Goal: Task Accomplishment & Management: Use online tool/utility

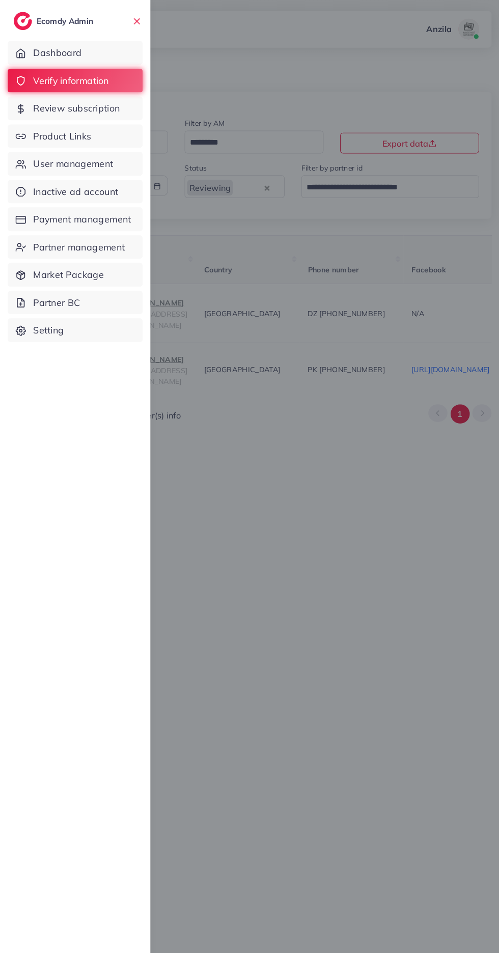
scroll to position [0, 528]
click at [50, 134] on span "Product Links" at bounding box center [61, 133] width 57 height 13
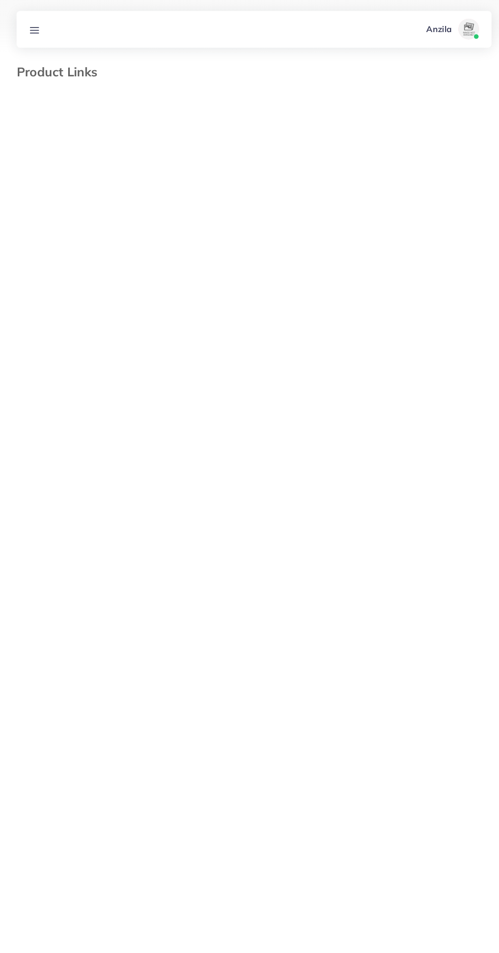
select select "*********"
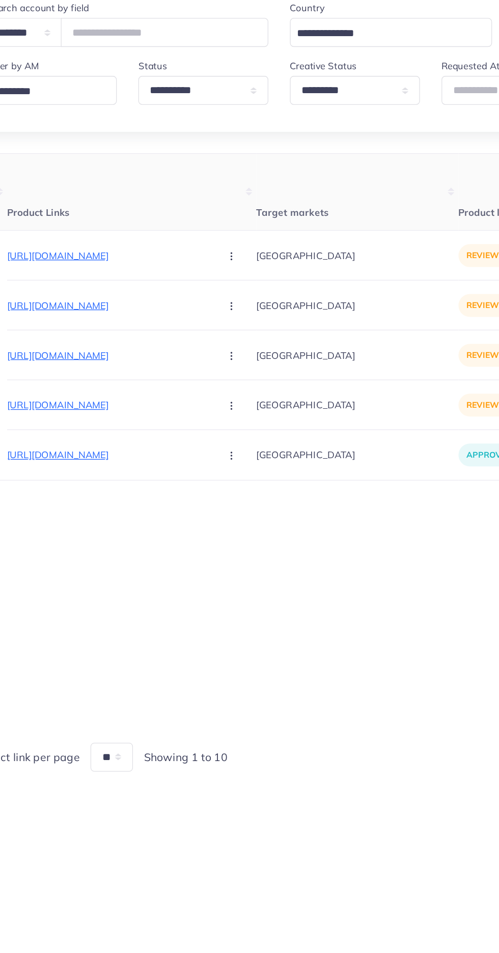
scroll to position [0, 100]
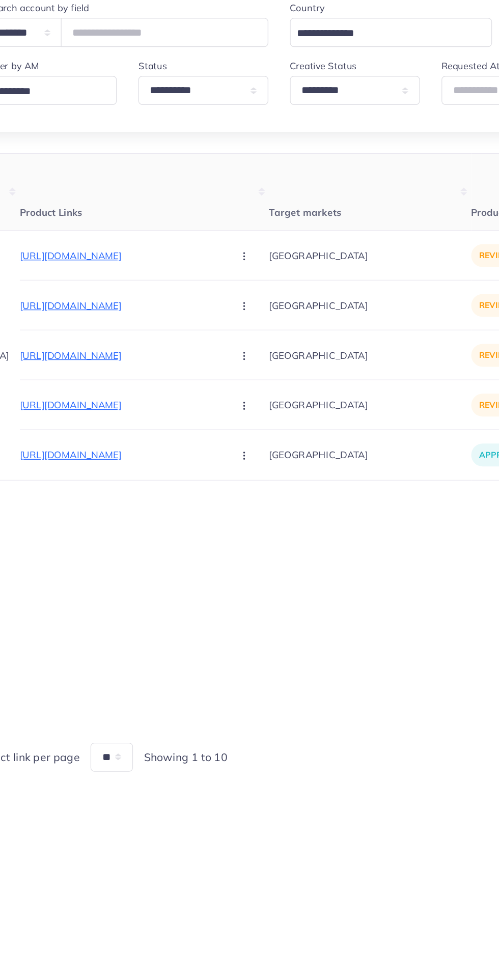
click at [135, 318] on p "[URL][DOMAIN_NAME]" at bounding box center [129, 320] width 153 height 12
click at [222, 321] on circle "button" at bounding box center [222, 320] width 1 height 1
click at [210, 345] on link "Approve" at bounding box center [247, 351] width 80 height 22
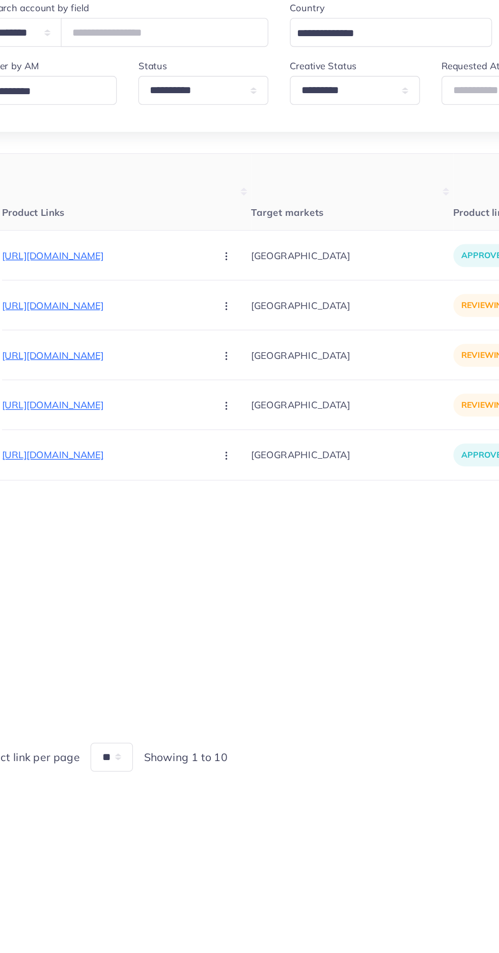
scroll to position [0, 117]
click at [107, 358] on p "[URL][DOMAIN_NAME]" at bounding box center [112, 358] width 153 height 12
click at [202, 355] on icon "button" at bounding box center [206, 358] width 8 height 8
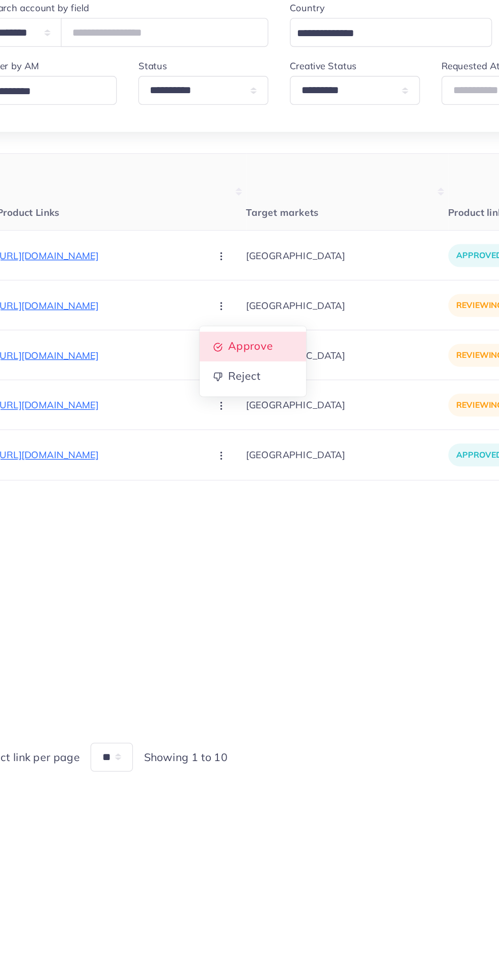
click at [211, 387] on span "Approve" at bounding box center [228, 389] width 34 height 10
click at [117, 396] on p "[URL][DOMAIN_NAME]" at bounding box center [112, 395] width 153 height 12
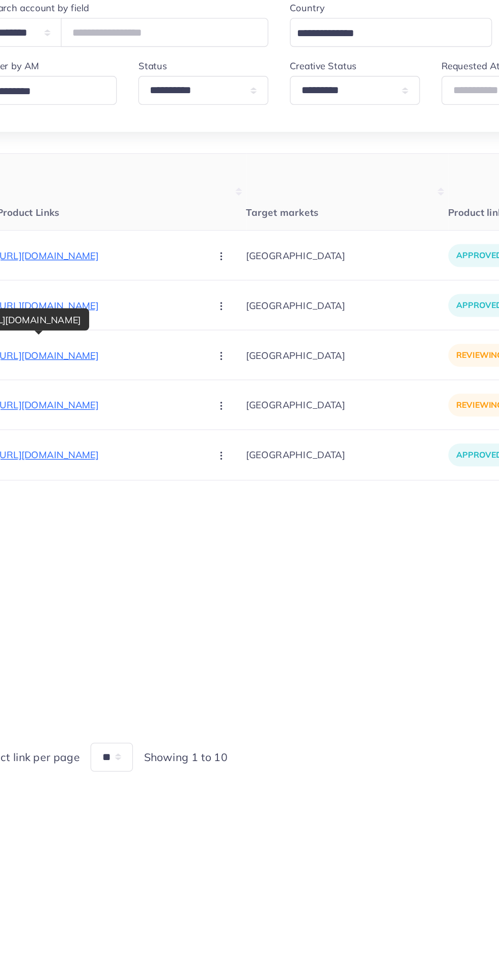
click at [202, 399] on icon "button" at bounding box center [206, 396] width 8 height 8
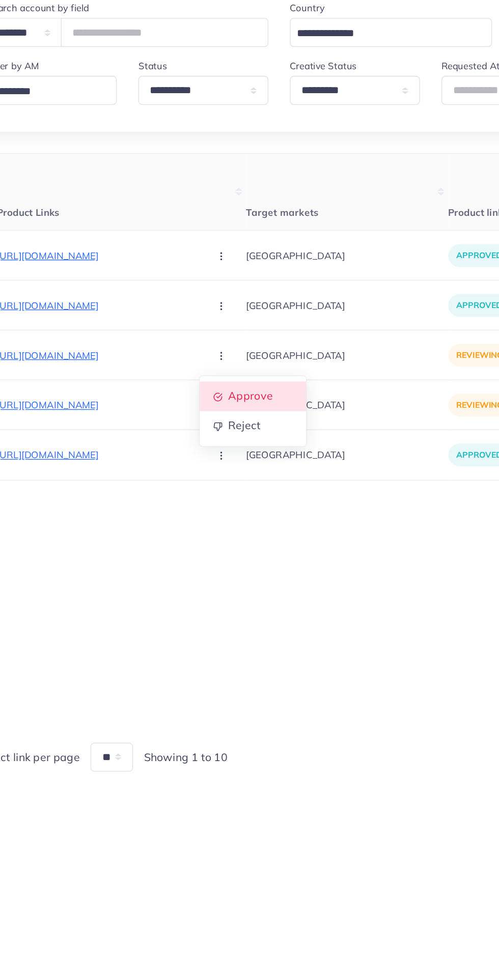
click at [211, 425] on span "Approve" at bounding box center [228, 426] width 34 height 10
click at [127, 431] on p "[URL][DOMAIN_NAME]" at bounding box center [112, 433] width 153 height 12
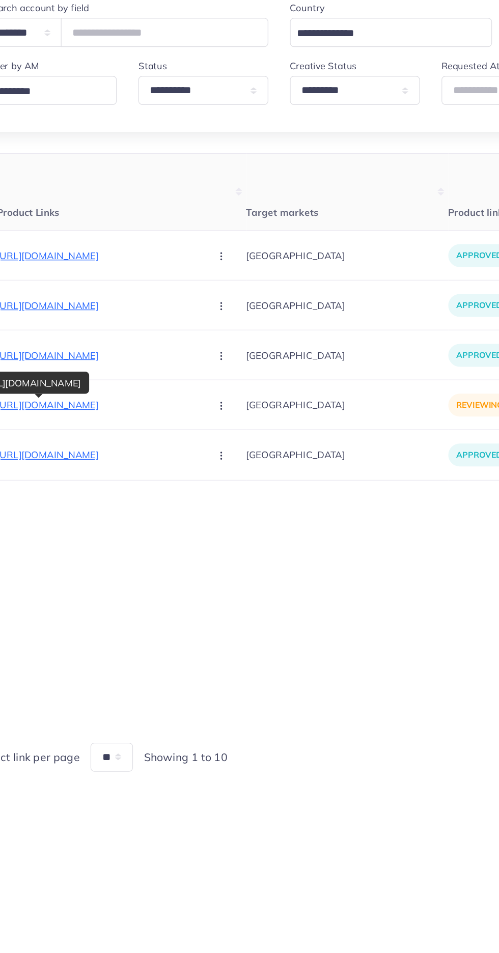
click at [189, 440] on button "button" at bounding box center [207, 432] width 36 height 23
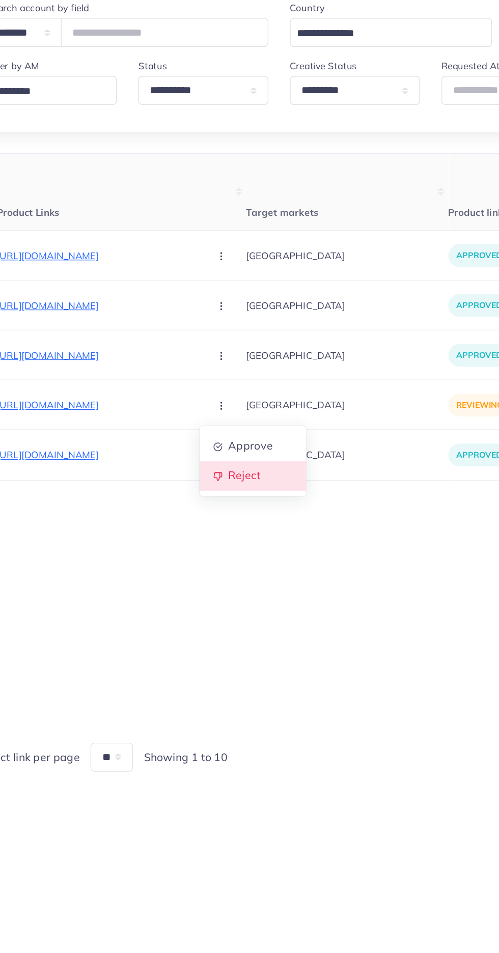
click at [189, 494] on link "Reject" at bounding box center [229, 486] width 80 height 22
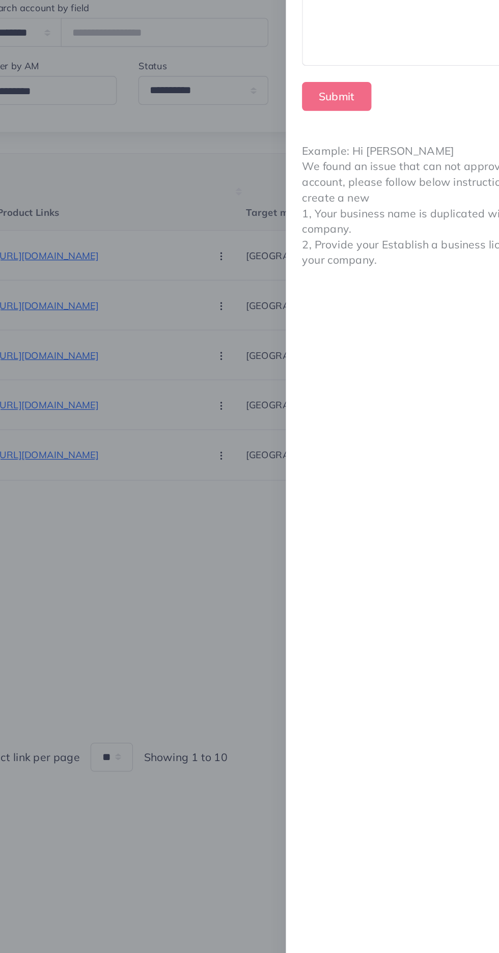
click at [350, 157] on div at bounding box center [376, 125] width 219 height 101
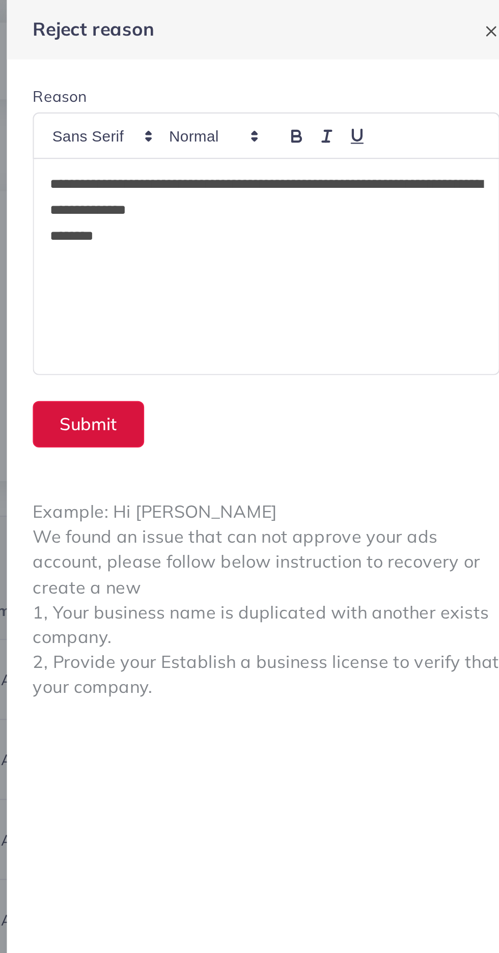
click at [282, 199] on button "Submit" at bounding box center [293, 200] width 52 height 22
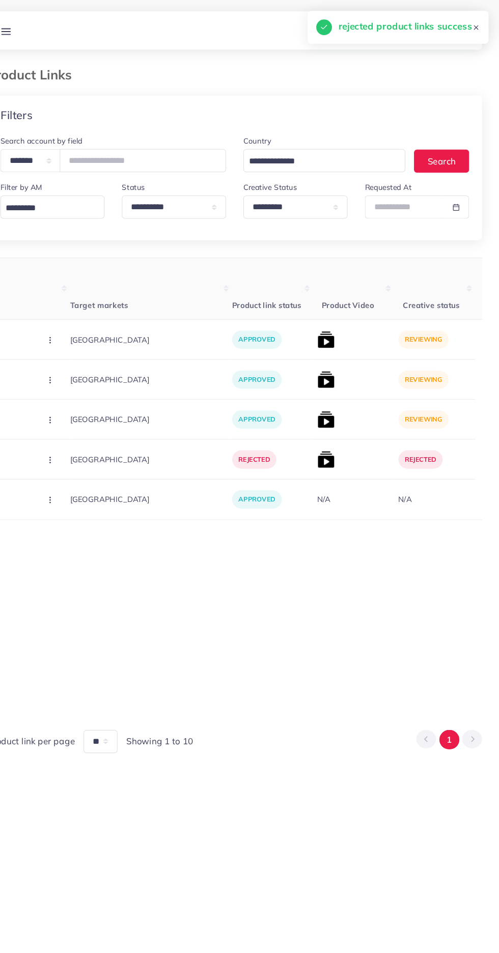
scroll to position [0, 286]
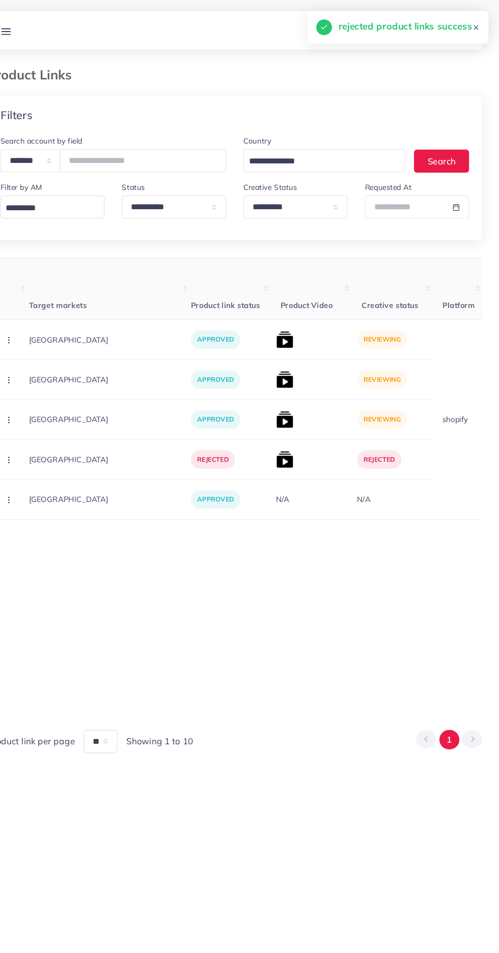
click at [289, 323] on img at bounding box center [297, 320] width 16 height 16
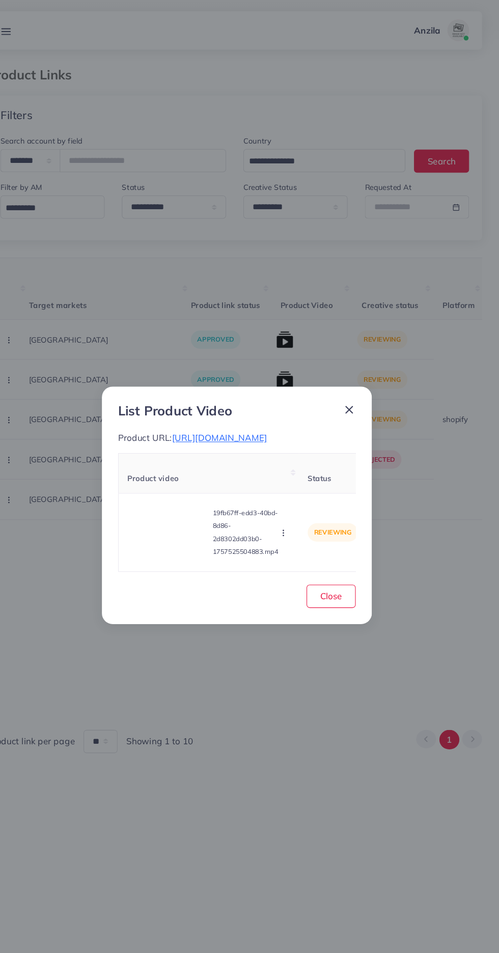
click at [190, 495] on video at bounding box center [186, 502] width 76 height 46
click at [176, 518] on div at bounding box center [186, 502] width 76 height 46
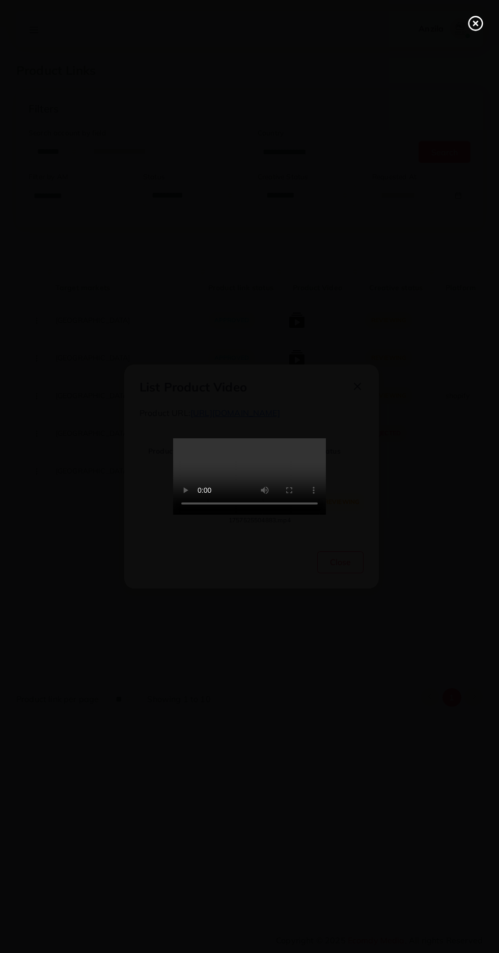
click at [470, 20] on icon at bounding box center [475, 23] width 16 height 16
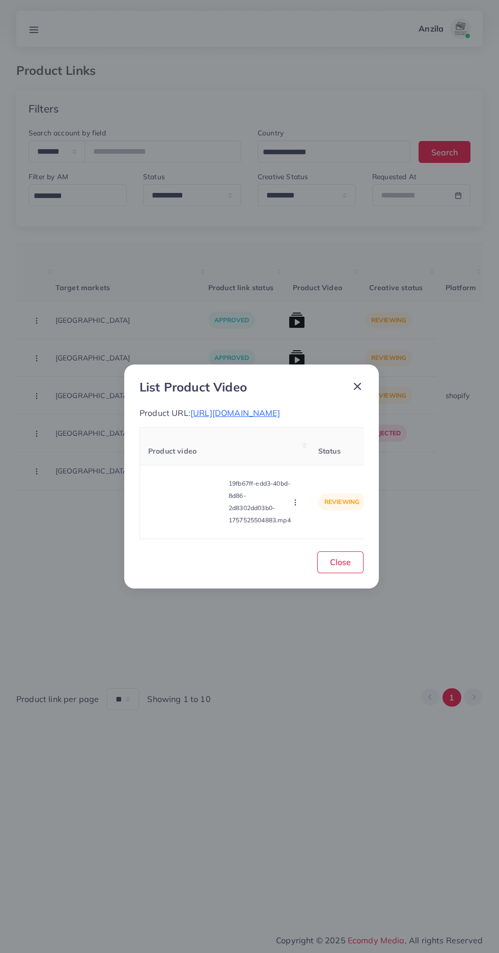
click at [317, 520] on td "reviewing" at bounding box center [342, 502] width 64 height 74
click at [298, 506] on icon "button" at bounding box center [295, 502] width 8 height 8
click at [333, 459] on link "Approve" at bounding box center [315, 454] width 80 height 22
click at [340, 567] on span "Close" at bounding box center [340, 562] width 21 height 10
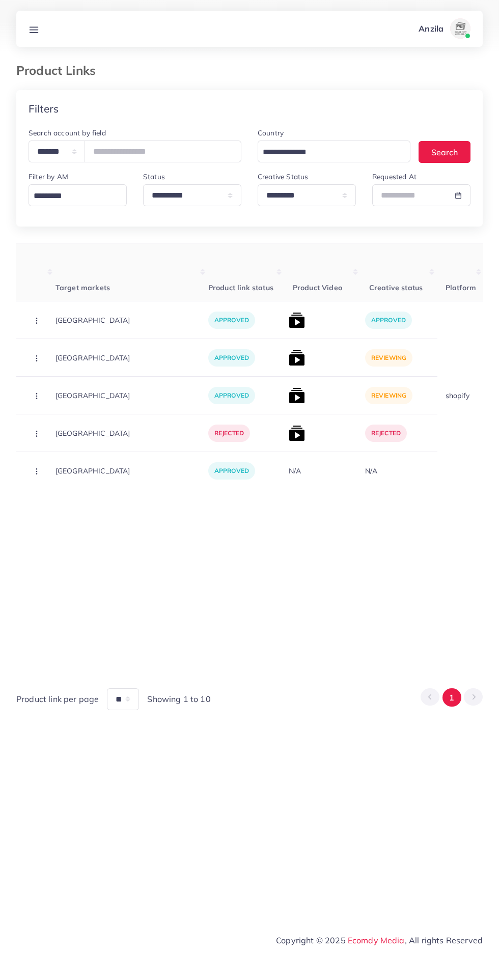
click at [289, 361] on img at bounding box center [297, 358] width 16 height 16
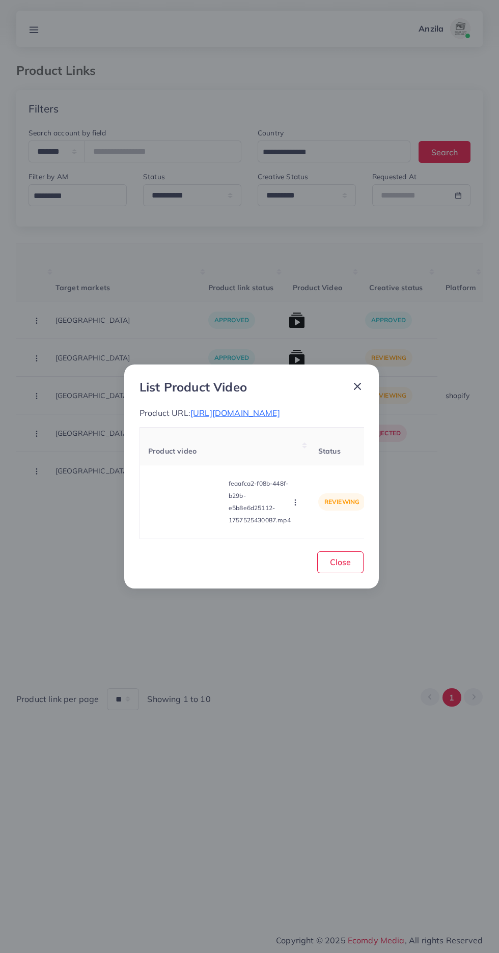
click at [188, 498] on video at bounding box center [186, 502] width 76 height 46
click at [182, 509] on icon at bounding box center [186, 502] width 16 height 16
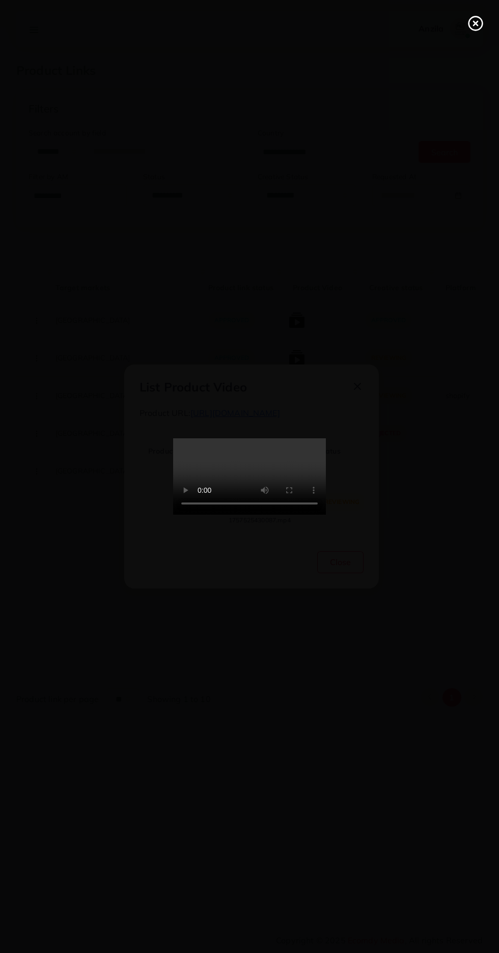
click at [475, 23] on line at bounding box center [475, 23] width 4 height 4
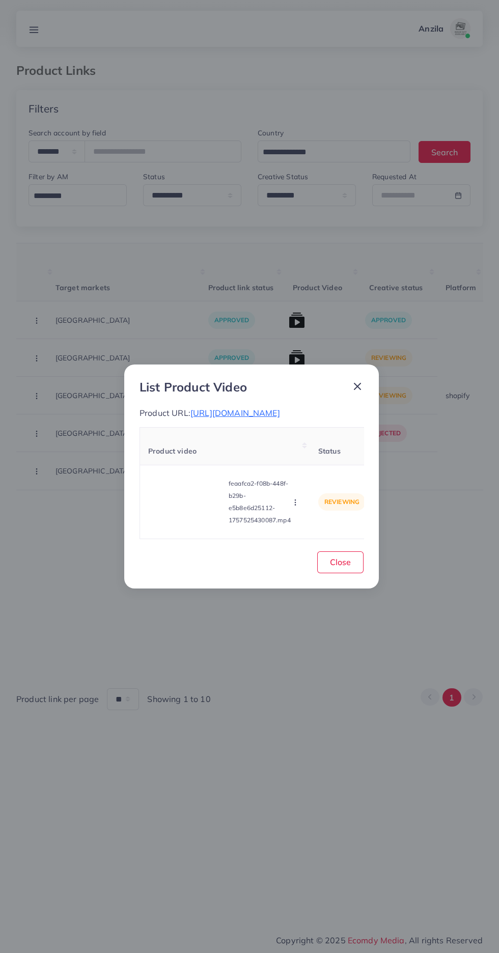
click at [295, 505] on circle "button" at bounding box center [295, 504] width 1 height 1
click at [311, 459] on span "Approve" at bounding box center [313, 454] width 34 height 10
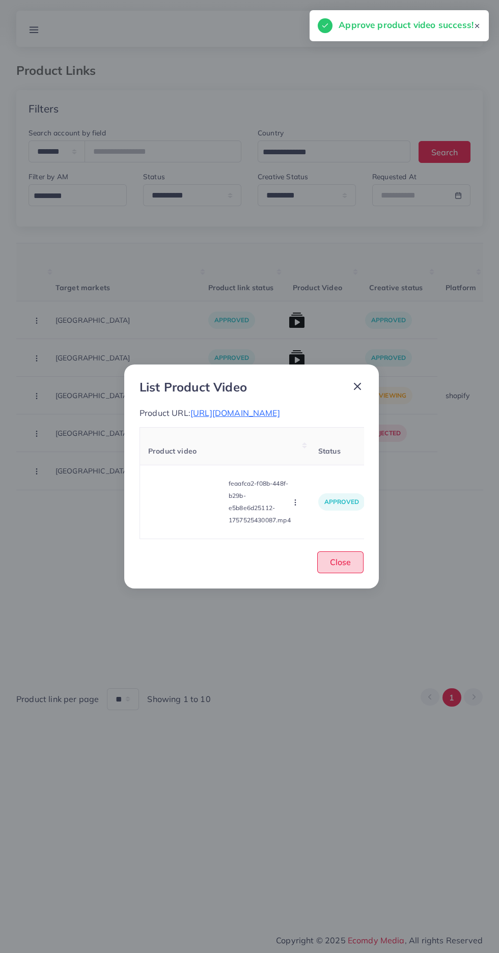
click at [346, 567] on span "Close" at bounding box center [340, 562] width 21 height 10
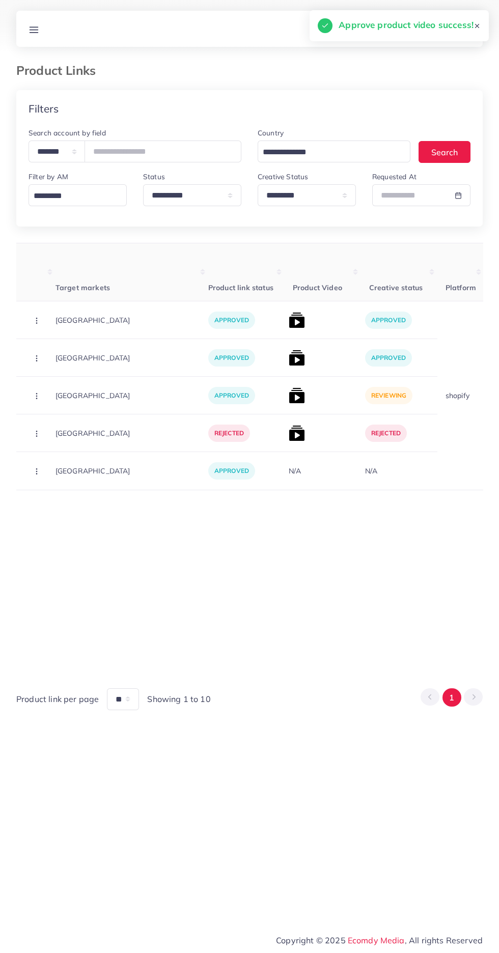
click at [289, 395] on img at bounding box center [297, 395] width 16 height 16
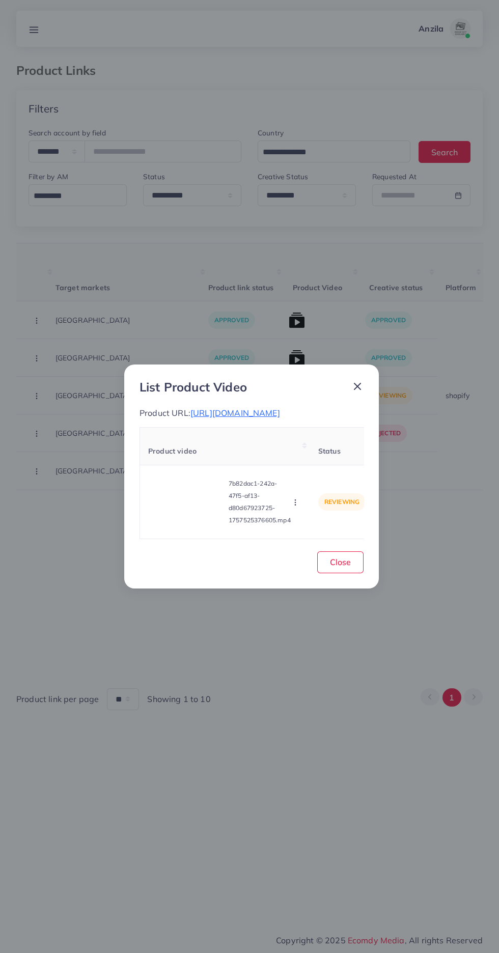
click at [193, 497] on video at bounding box center [186, 502] width 76 height 46
click at [182, 505] on icon at bounding box center [186, 502] width 16 height 16
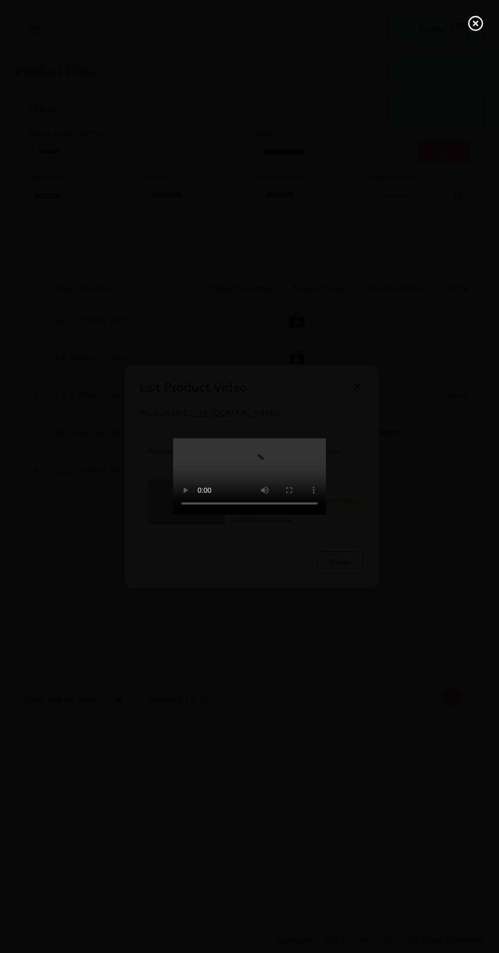
click at [470, 23] on icon at bounding box center [475, 23] width 16 height 16
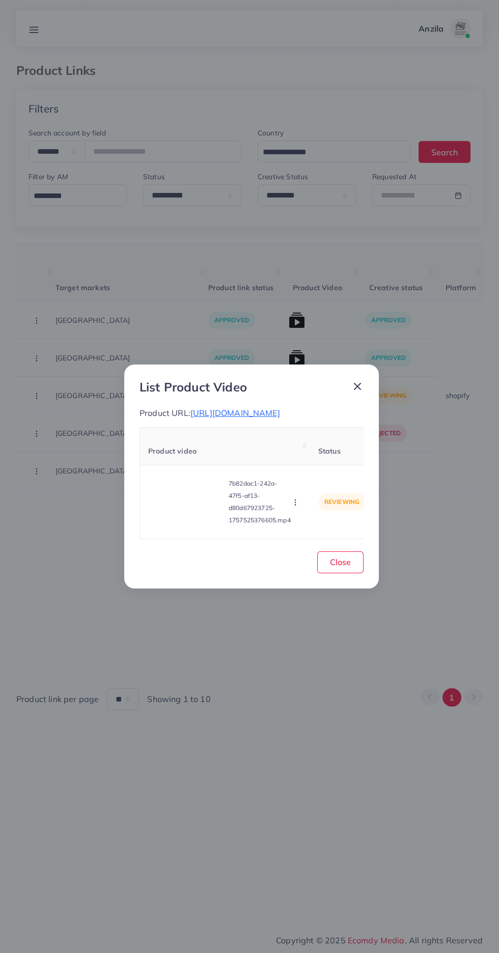
click at [196, 380] on h3 "List Product Video" at bounding box center [192, 387] width 107 height 15
click at [280, 408] on span "[URL][DOMAIN_NAME]" at bounding box center [235, 413] width 90 height 10
click at [295, 503] on circle "button" at bounding box center [295, 502] width 1 height 1
click at [320, 456] on span "Approve" at bounding box center [313, 454] width 34 height 10
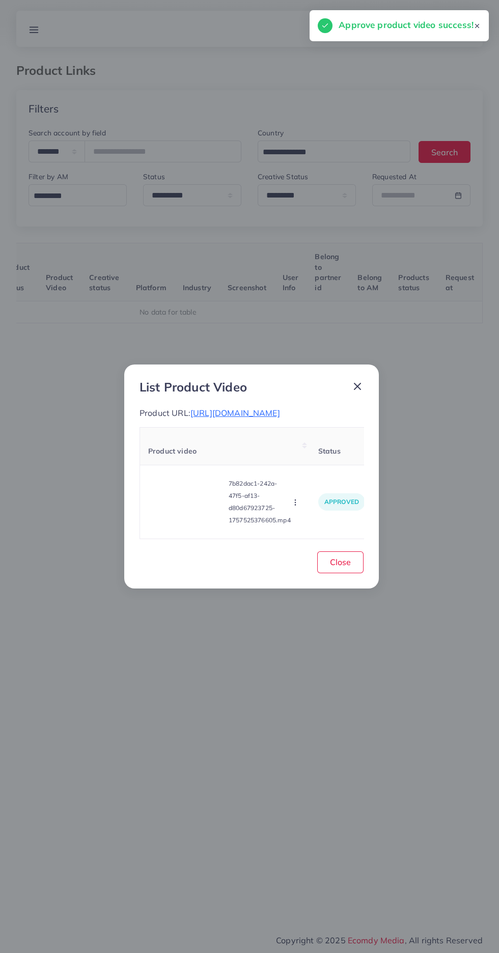
scroll to position [0, 159]
click at [357, 573] on button "Close" at bounding box center [340, 562] width 46 height 22
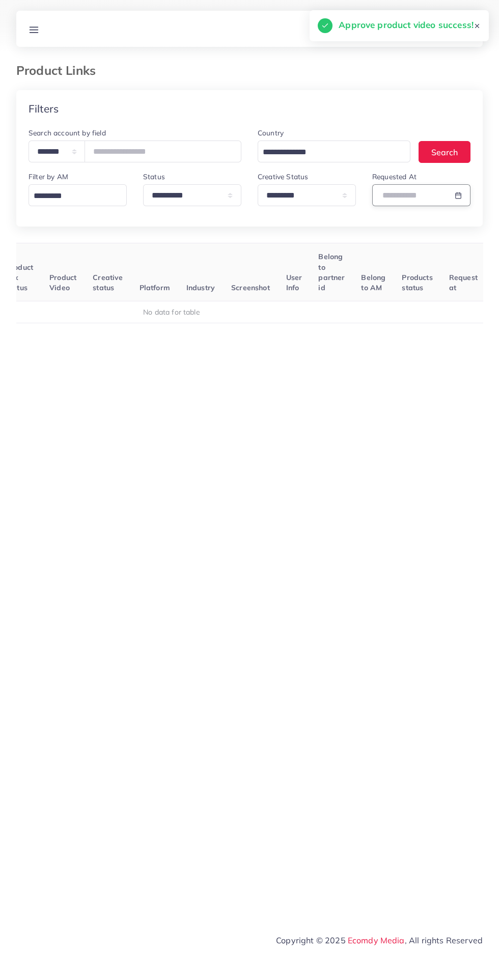
click at [409, 195] on input "text" at bounding box center [409, 195] width 75 height 22
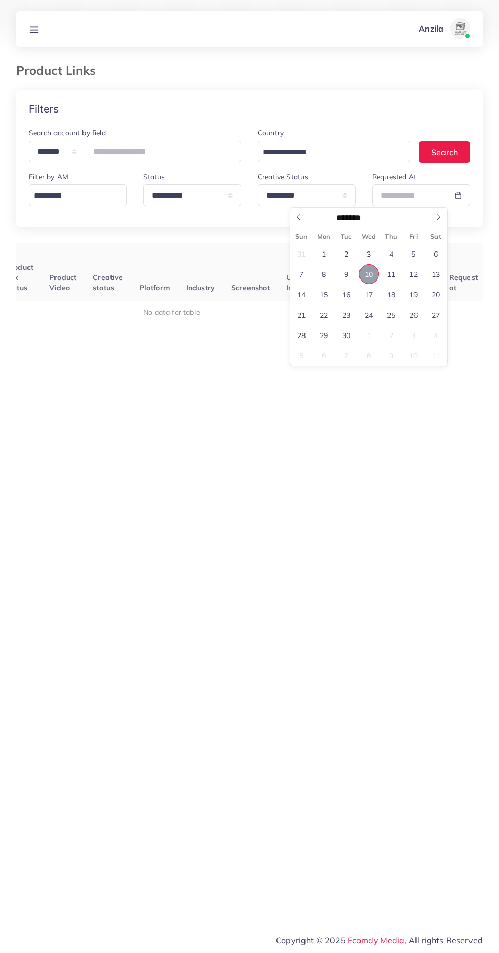
click at [369, 274] on span "10" at bounding box center [369, 274] width 20 height 20
type input "**********"
click at [368, 274] on span "10" at bounding box center [369, 274] width 20 height 20
